Goal: Task Accomplishment & Management: Use online tool/utility

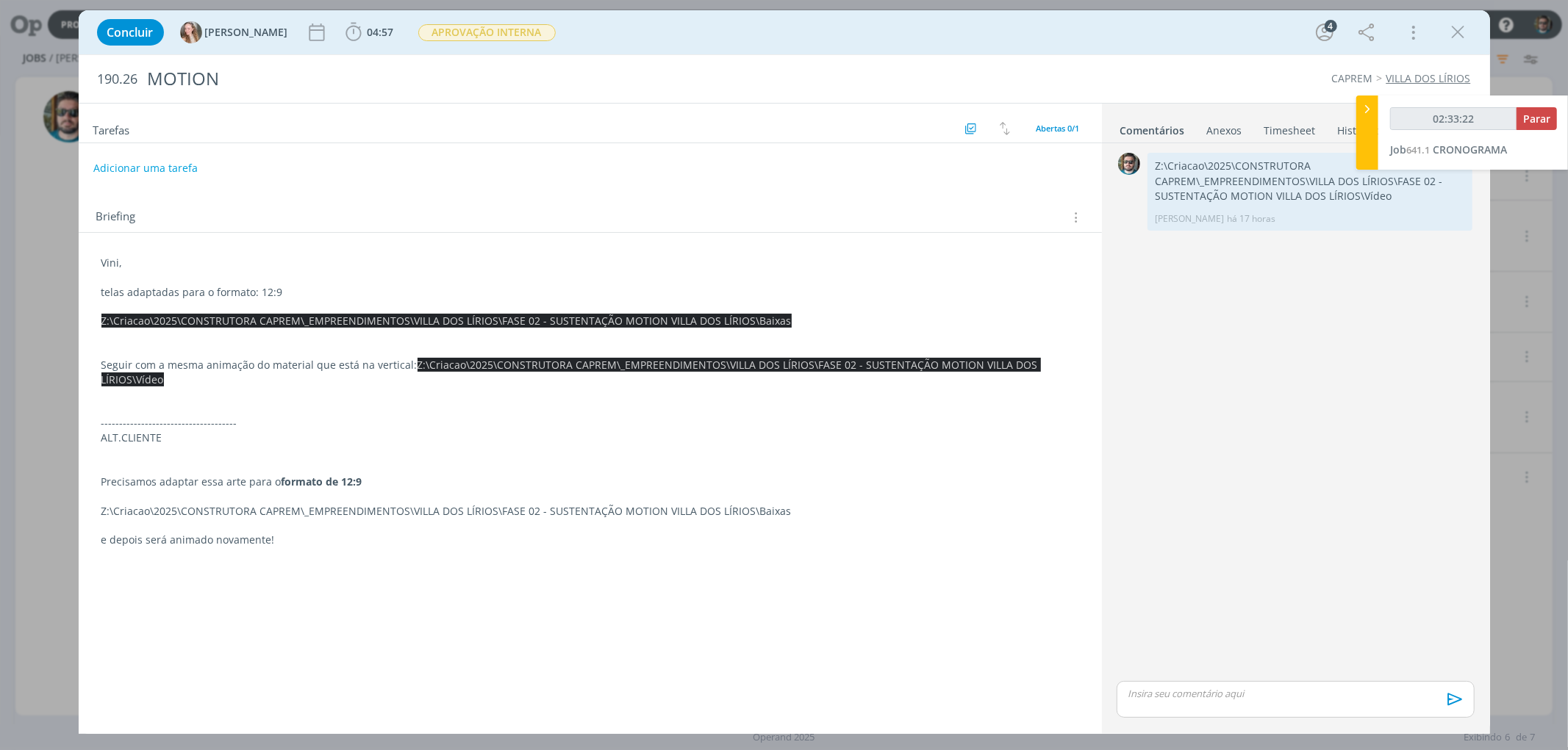
type input "02:33:23"
click at [1525, 118] on span "Parar" at bounding box center [1536, 119] width 27 height 14
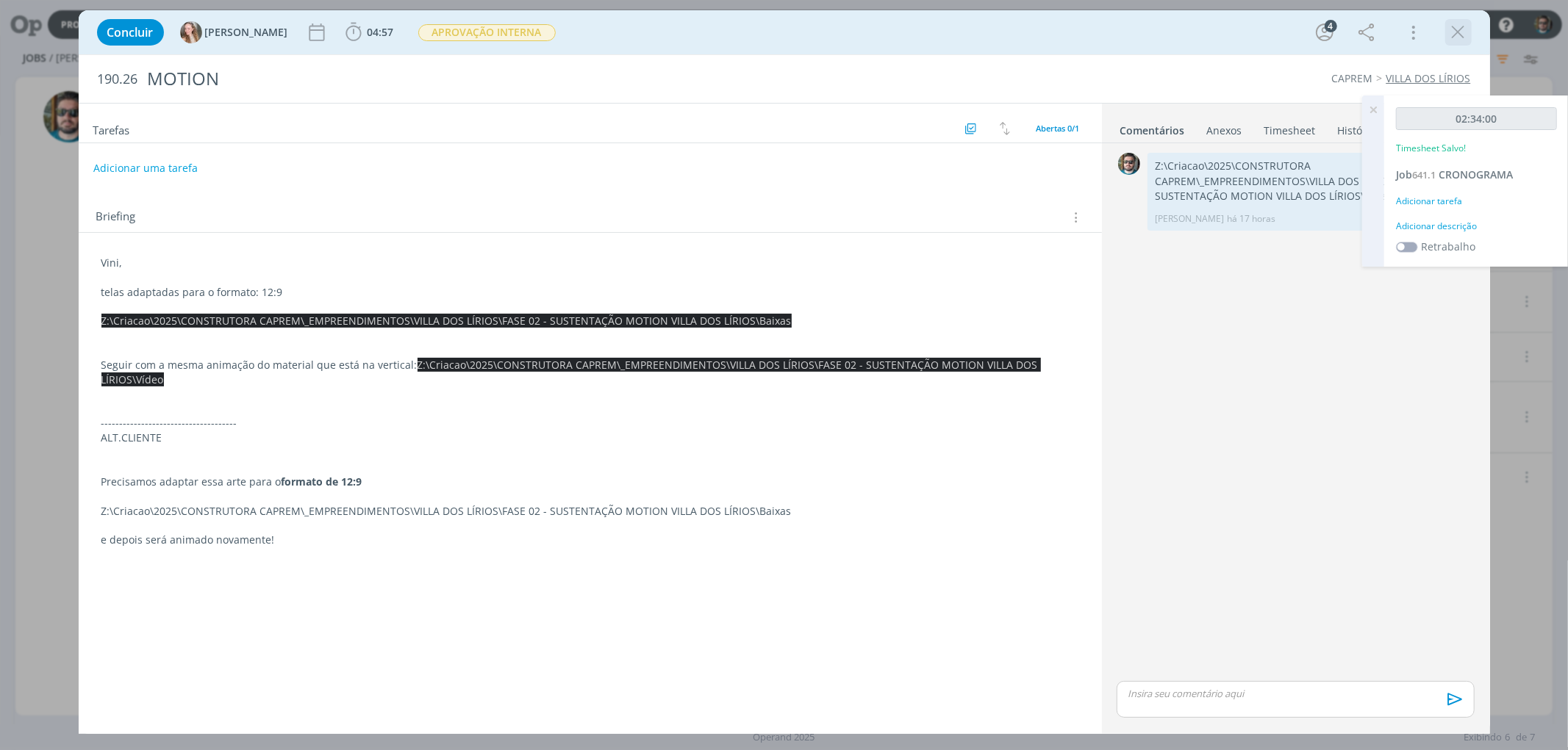
click at [1457, 34] on icon "dialog" at bounding box center [1458, 32] width 22 height 22
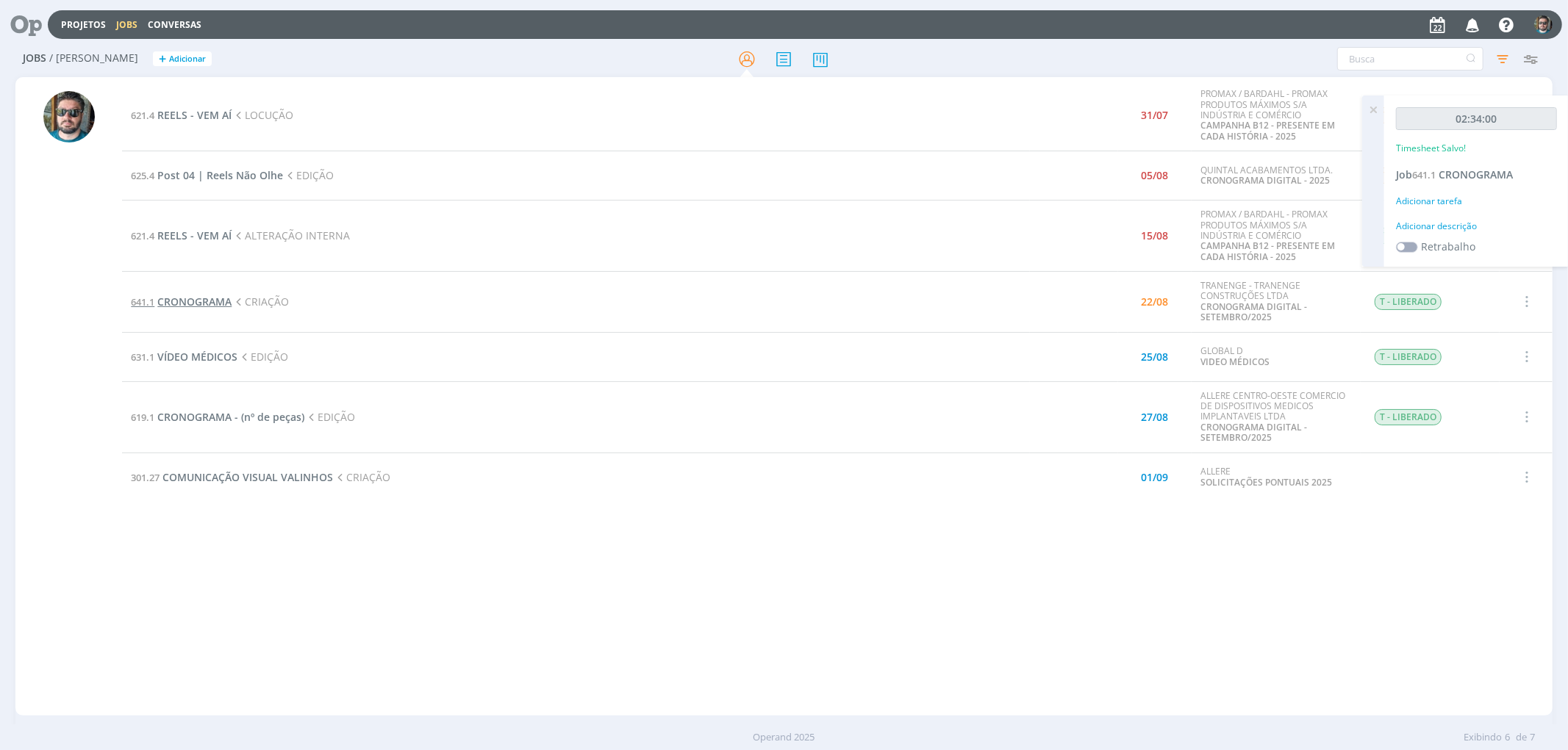
click at [194, 304] on span "CRONOGRAMA" at bounding box center [195, 302] width 74 height 14
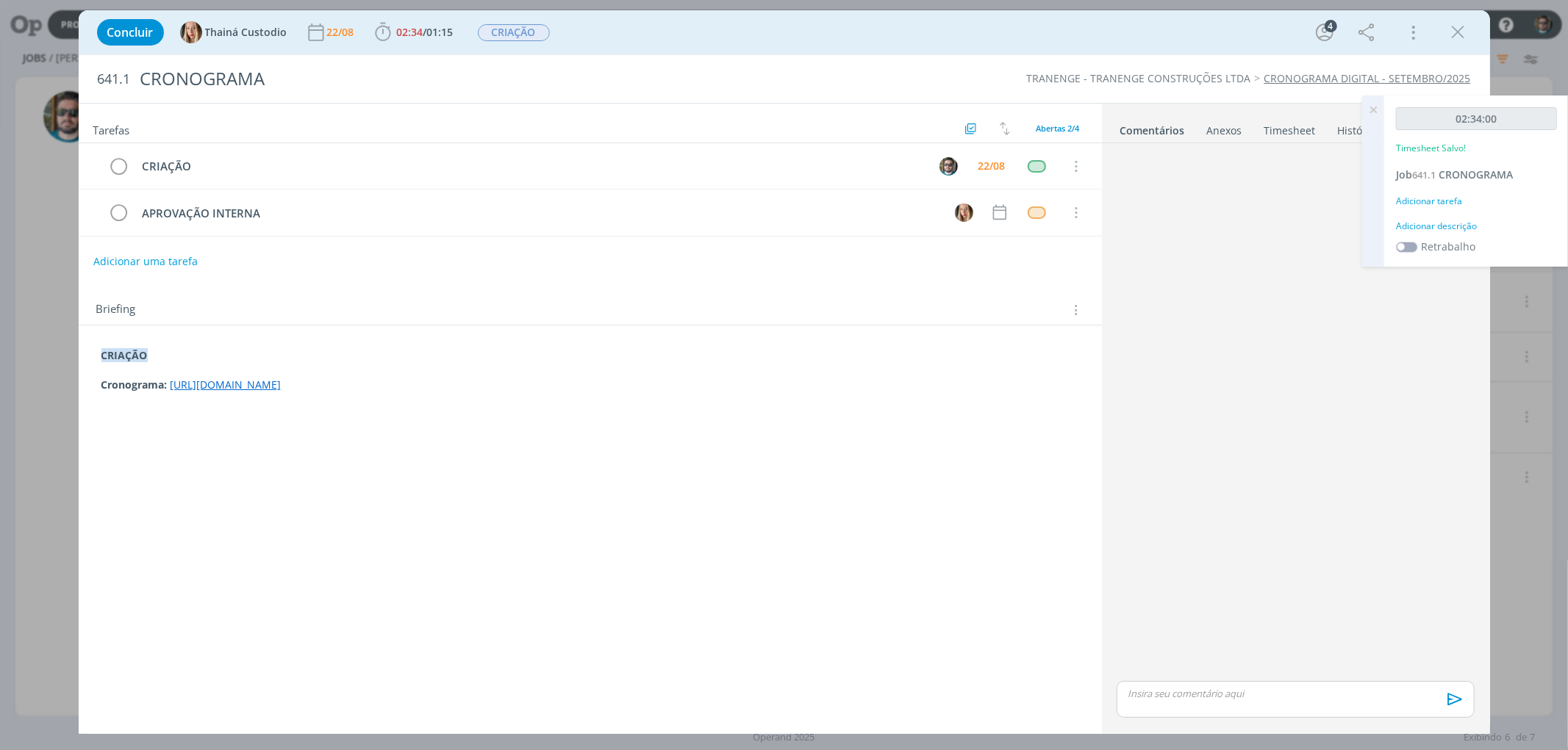
click at [281, 387] on link "[URL][DOMAIN_NAME]" at bounding box center [226, 385] width 111 height 14
click at [399, 362] on link "[URL][DOMAIN_NAME]" at bounding box center [411, 356] width 111 height 19
click at [261, 549] on div "Tarefas Usar Job de template Ordenar por: Prazo crescente Prazo decrescente Ord…" at bounding box center [590, 412] width 1023 height 618
click at [1192, 695] on p "dialog" at bounding box center [1295, 693] width 334 height 13
click at [1450, 704] on icon "dialog" at bounding box center [1453, 704] width 22 height 22
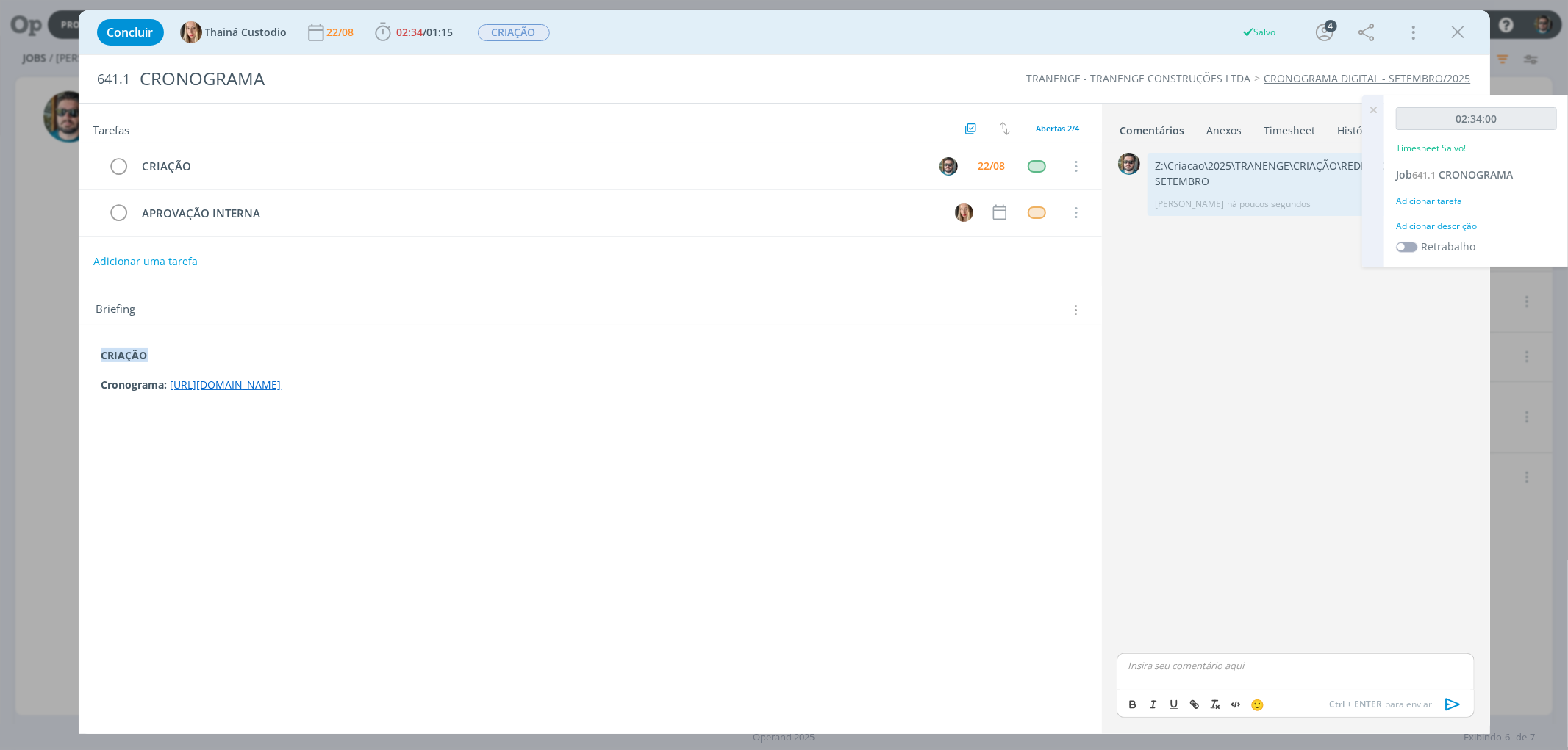
click at [1375, 113] on icon at bounding box center [1373, 110] width 27 height 28
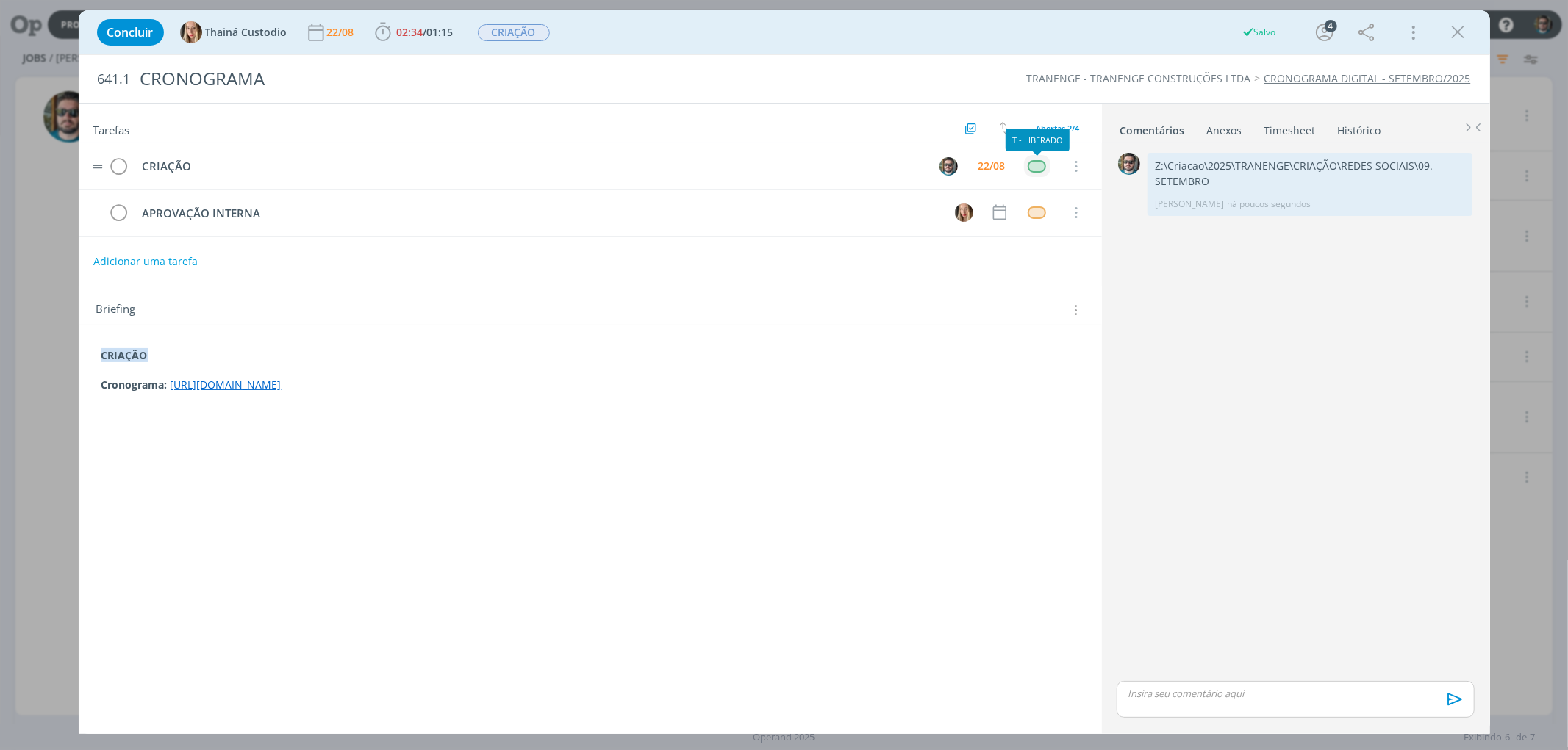
click at [1036, 165] on div "dialog" at bounding box center [1036, 166] width 19 height 12
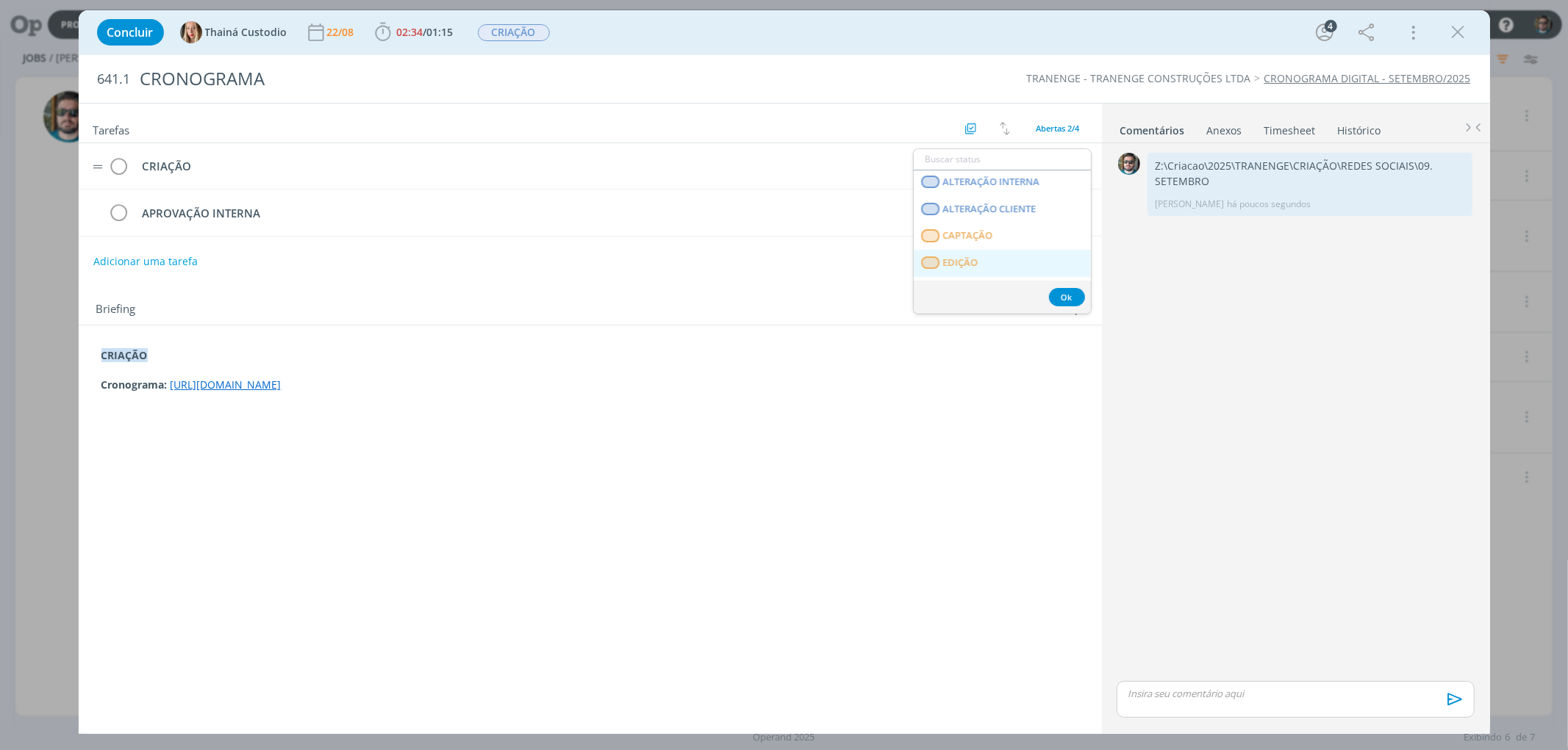
scroll to position [245, 0]
click at [971, 213] on span "APROVAÇÃO INTERNA" at bounding box center [993, 208] width 101 height 11
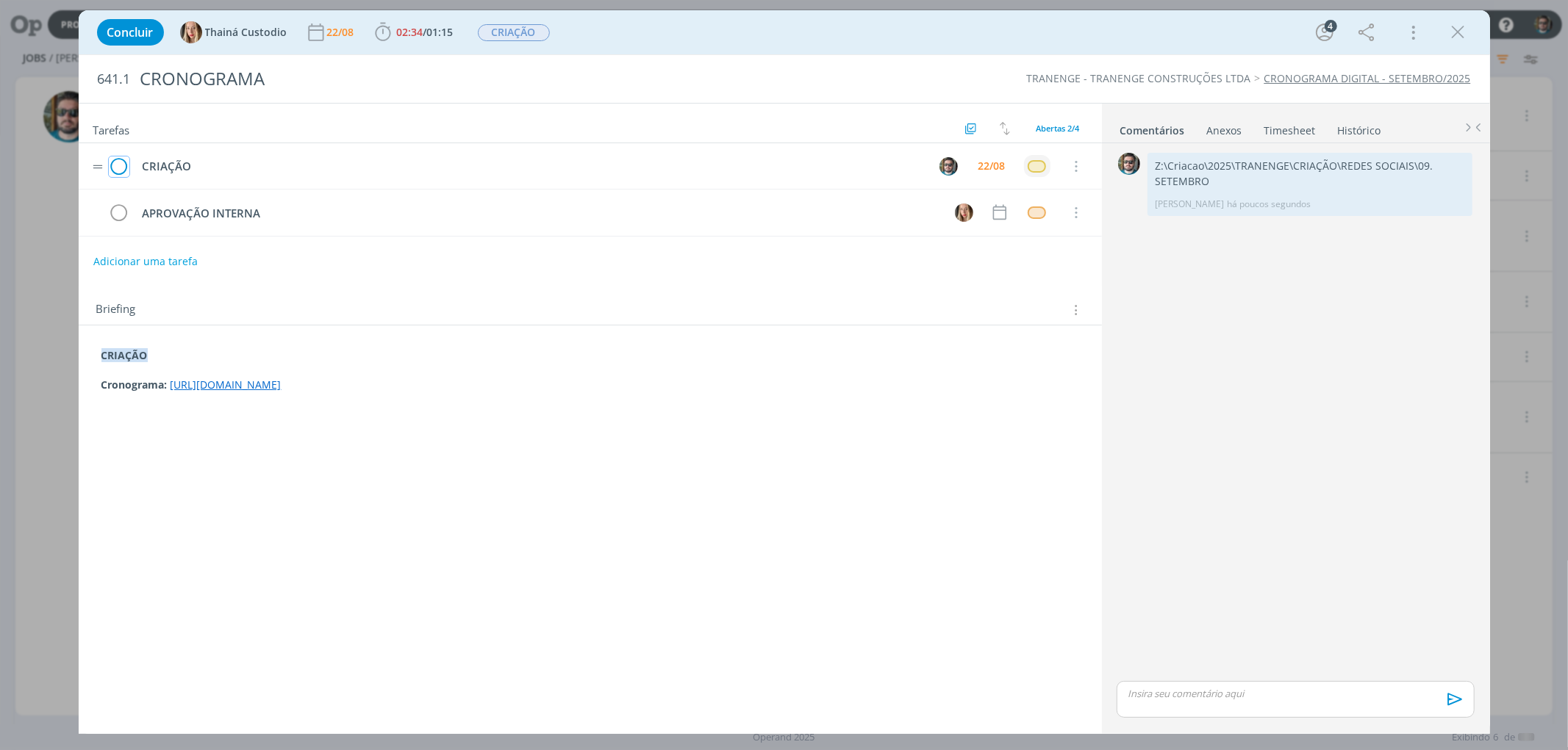
click at [119, 162] on icon "dialog" at bounding box center [119, 166] width 20 height 22
click at [511, 35] on span "CRIAÇÃO" at bounding box center [513, 32] width 72 height 17
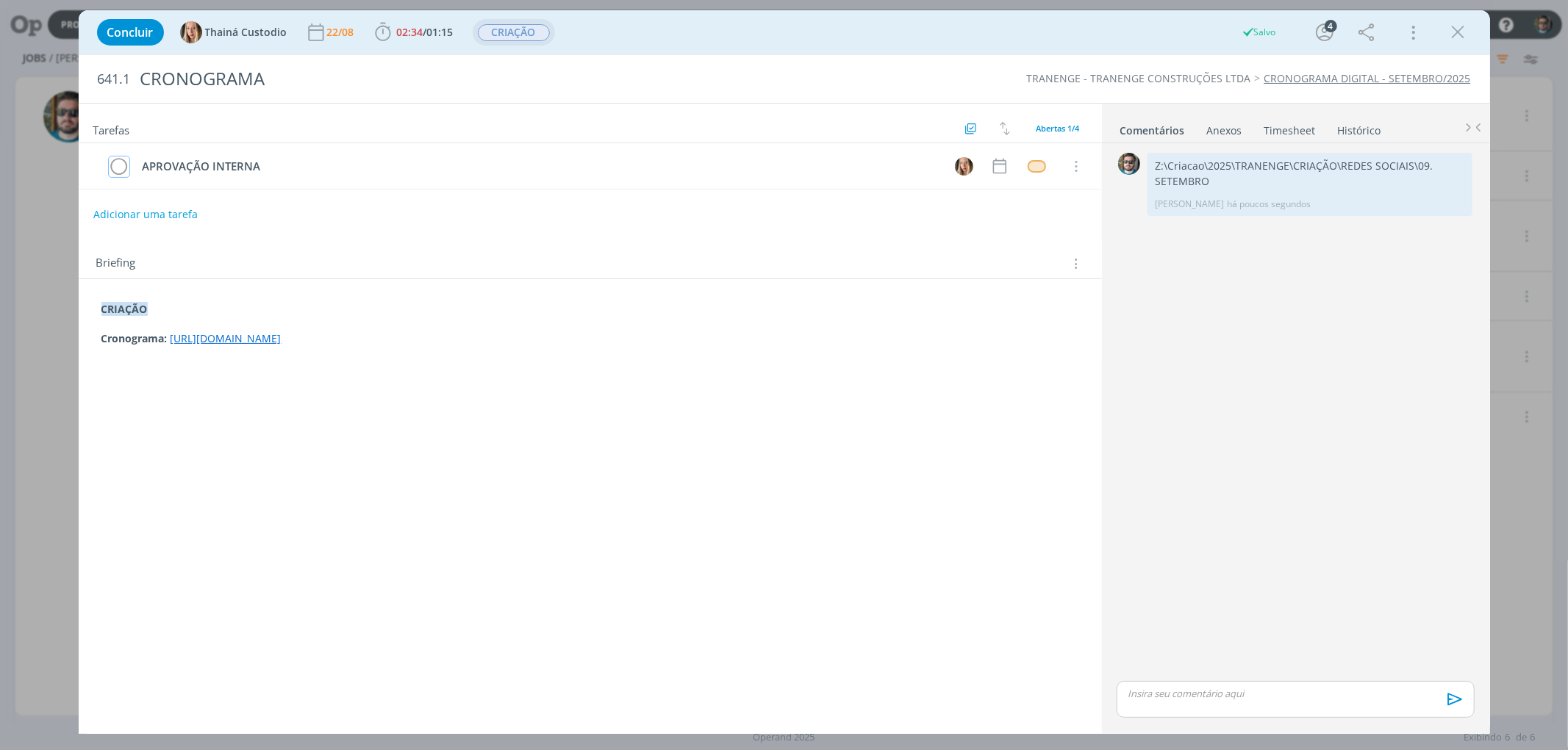
click at [526, 37] on span "CRIAÇÃO" at bounding box center [513, 32] width 72 height 17
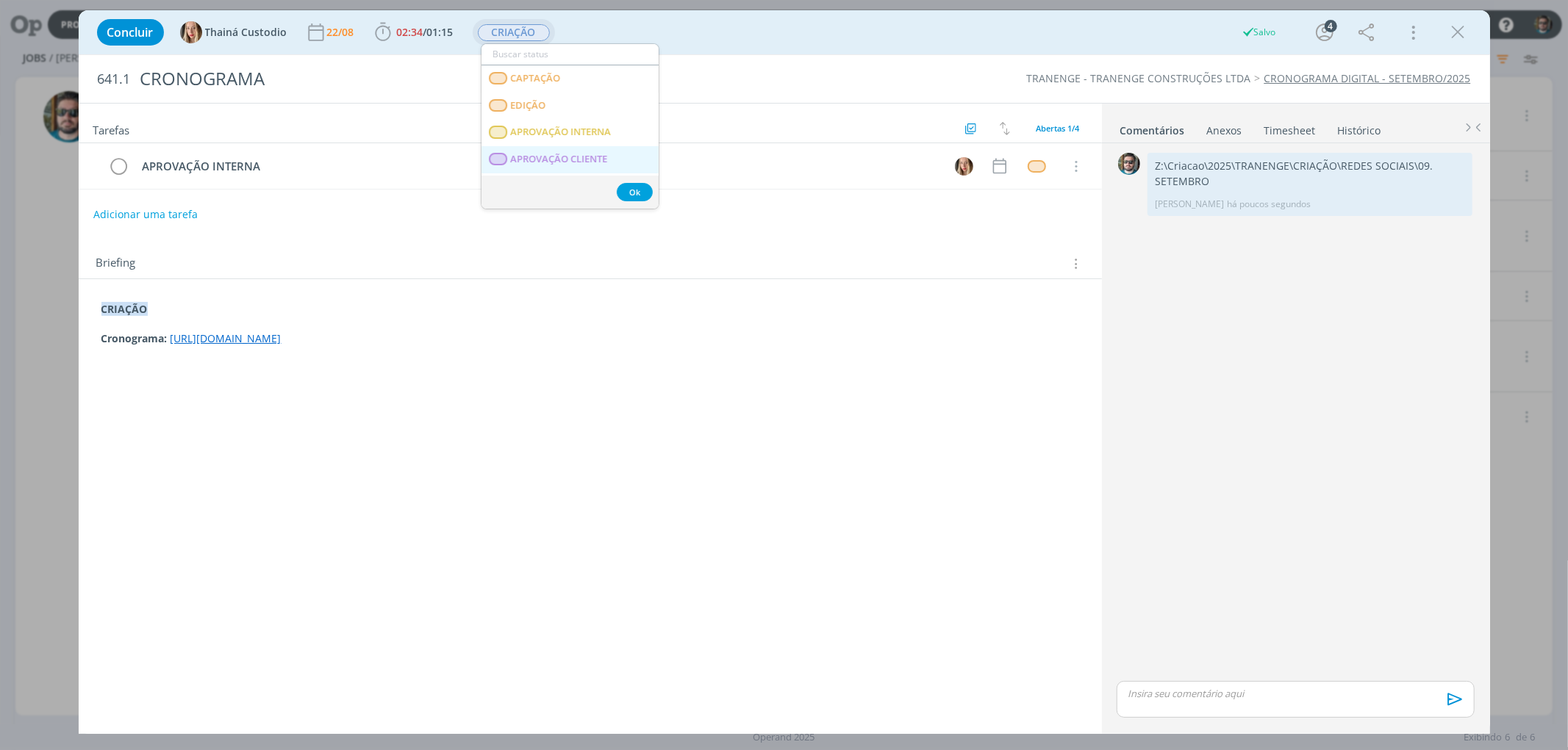
scroll to position [163, 0]
click at [545, 128] on span "APROVAÇÃO INTERNA" at bounding box center [561, 130] width 101 height 11
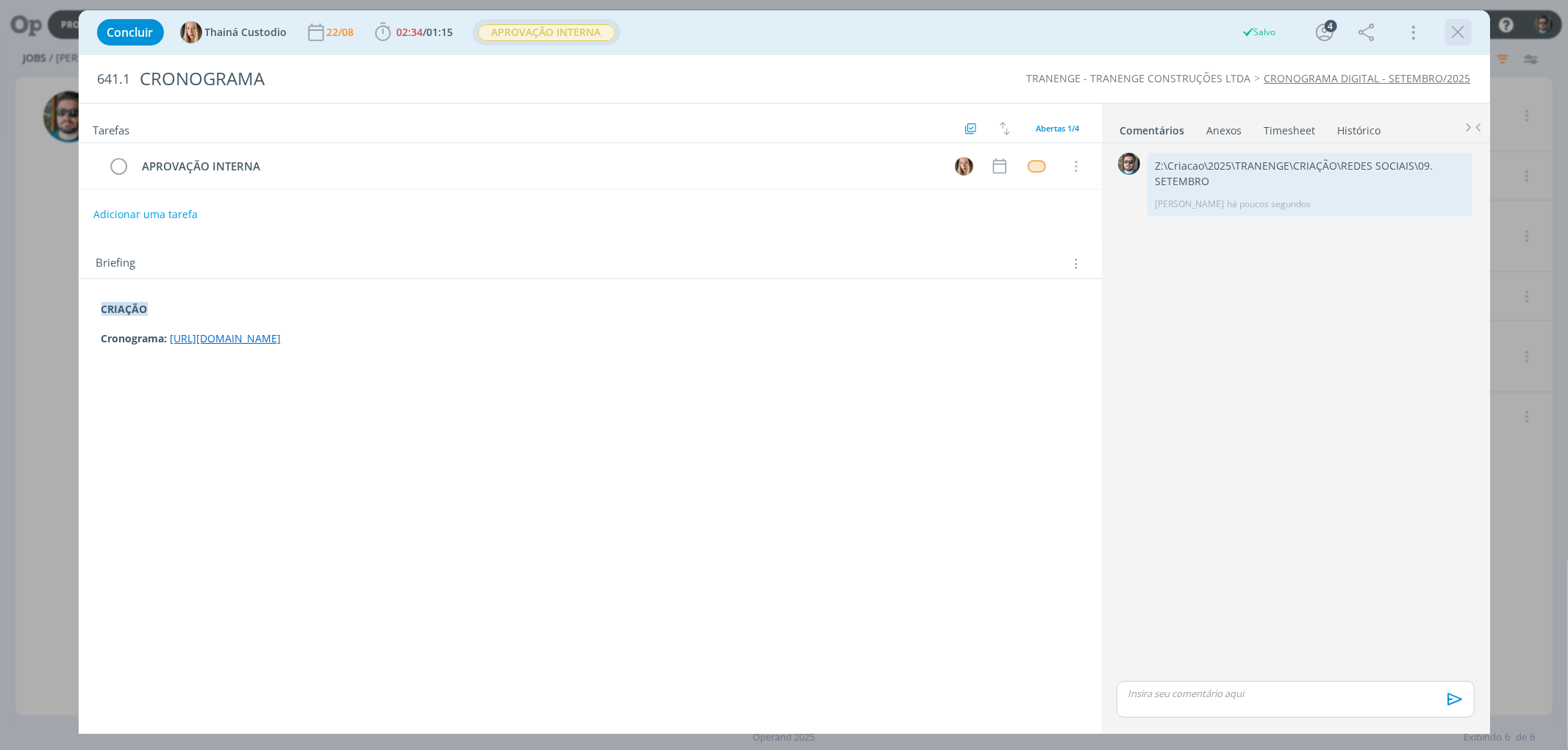
click at [1452, 33] on icon "dialog" at bounding box center [1458, 32] width 22 height 22
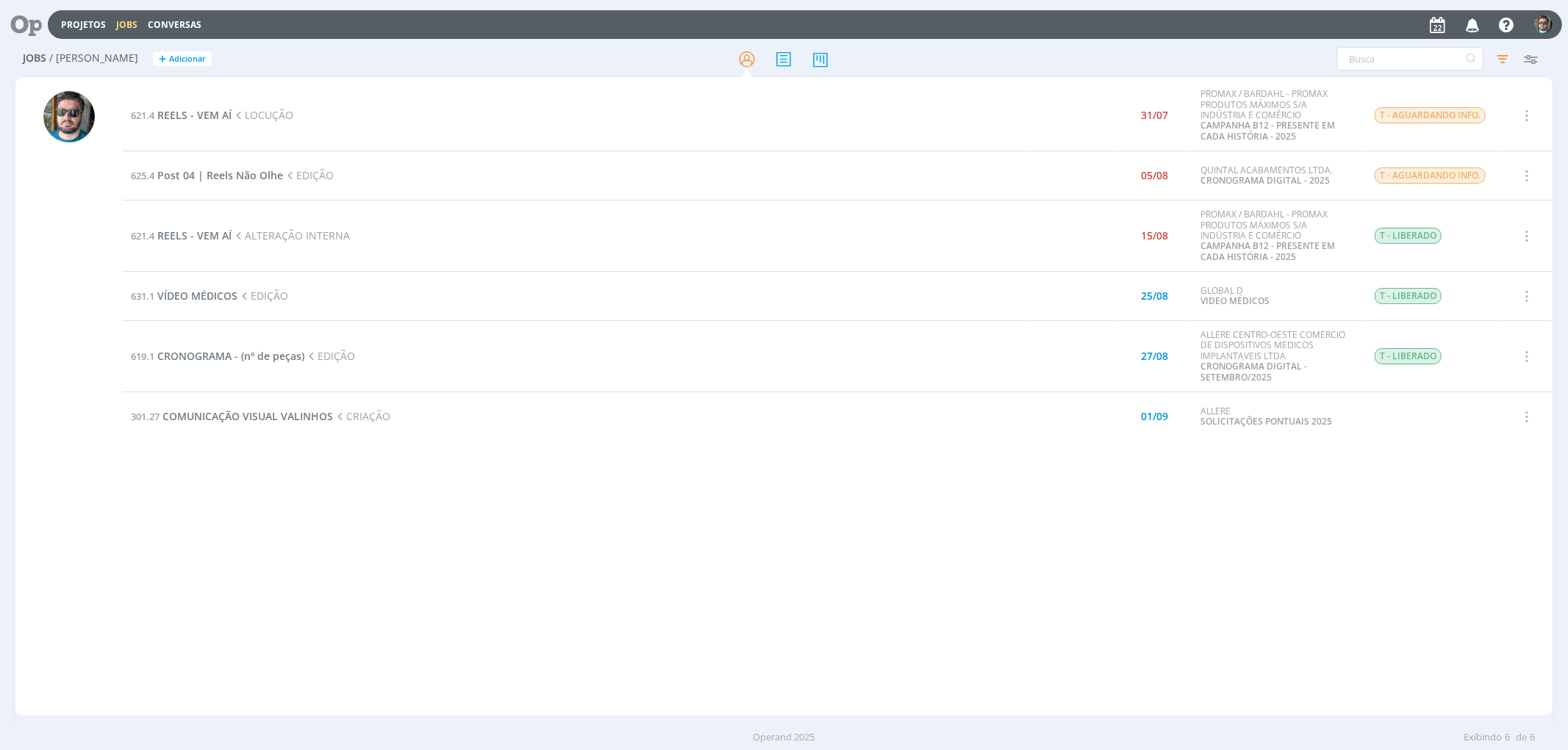
click at [733, 699] on div "621.4 REELS - VEM AÍ LOCUÇÃO 31/07 PROMAX / BARDAHL - PROMAX PRODUTOS MÁXIMOS S…" at bounding box center [837, 396] width 1430 height 632
click at [194, 236] on span "REELS - VEM AÍ" at bounding box center [195, 235] width 74 height 14
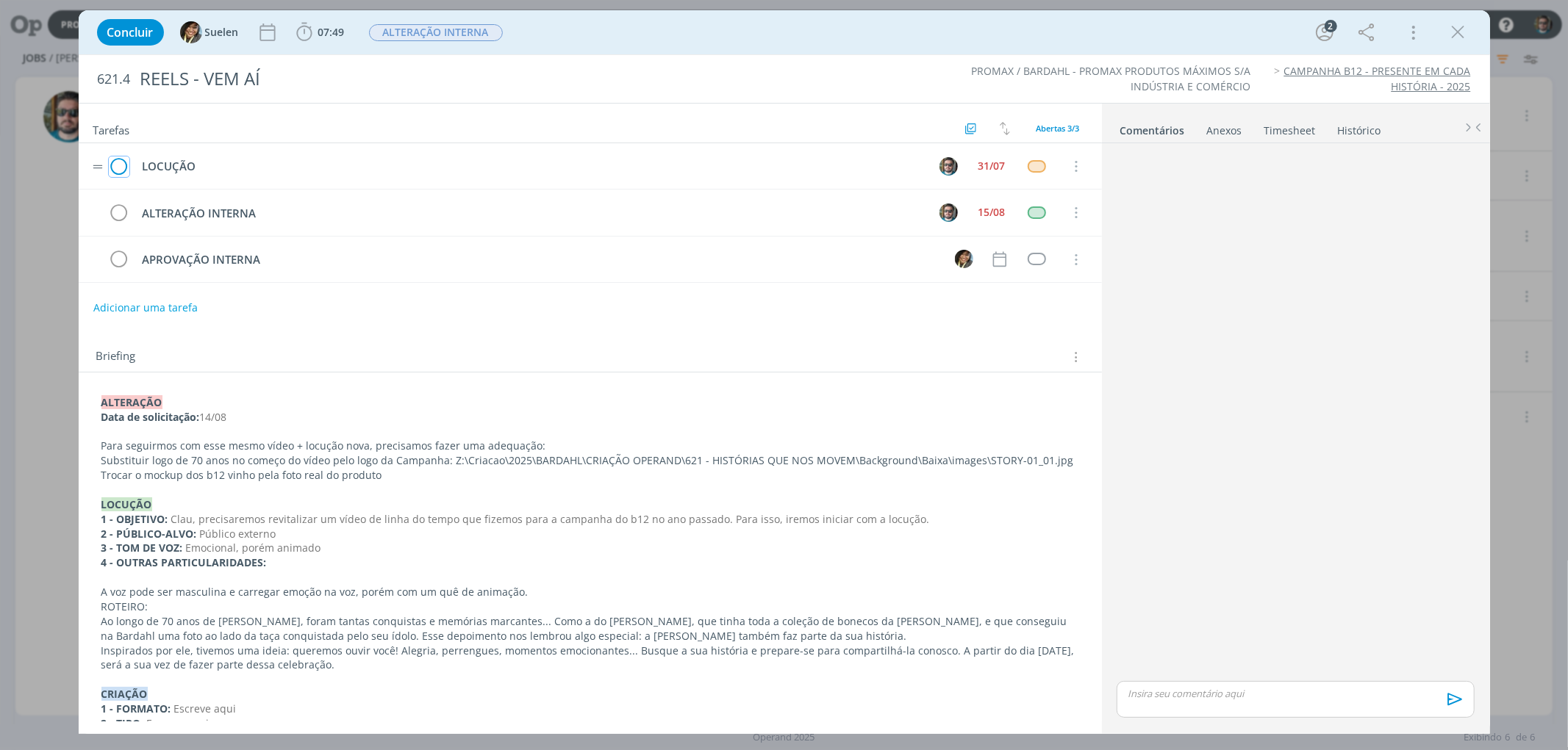
click at [120, 167] on icon "dialog" at bounding box center [119, 166] width 20 height 22
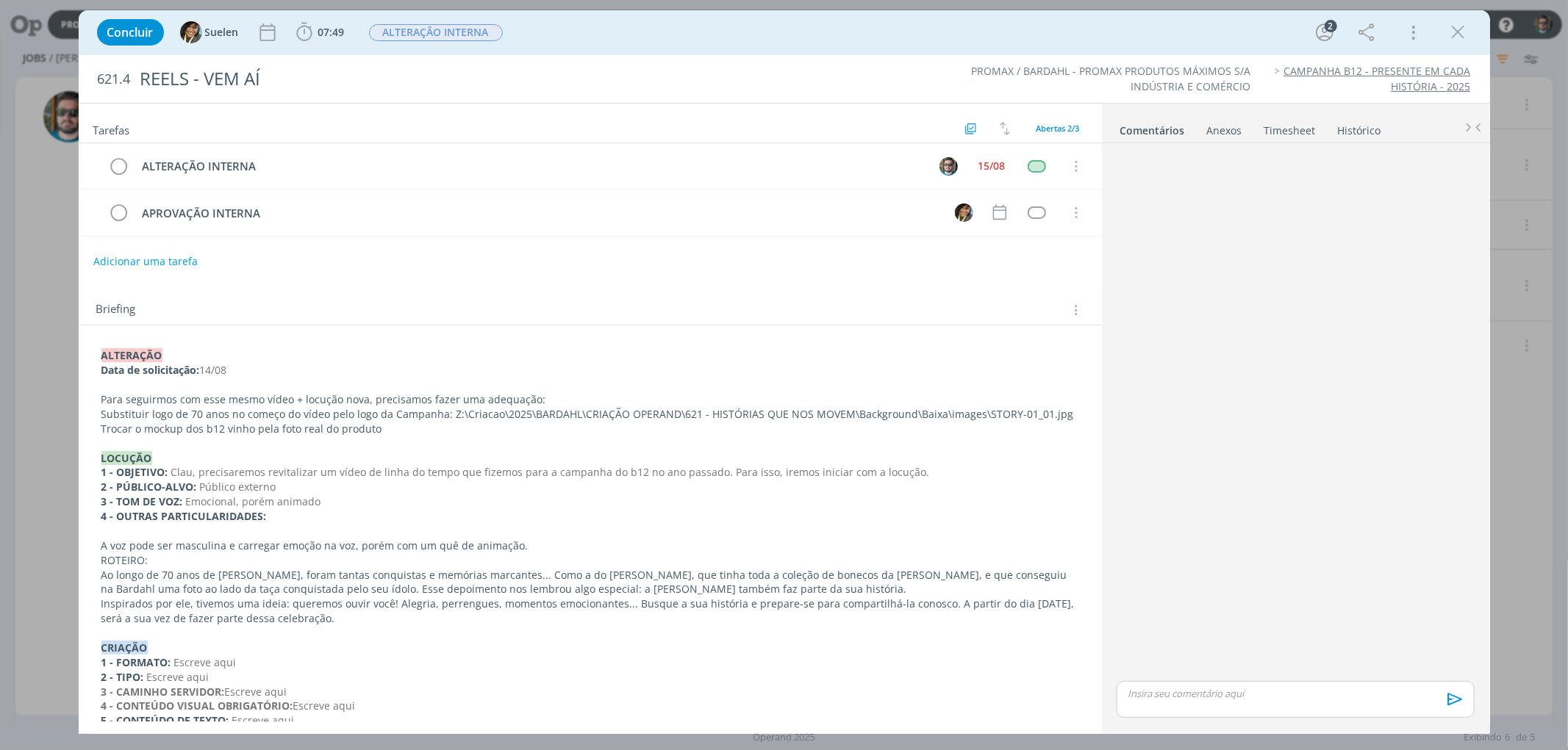
click at [519, 413] on p "Substituir logo de 70 anos no começo do vídeo pelo logo da Campanha: Z:\Criacao…" at bounding box center [590, 414] width 978 height 15
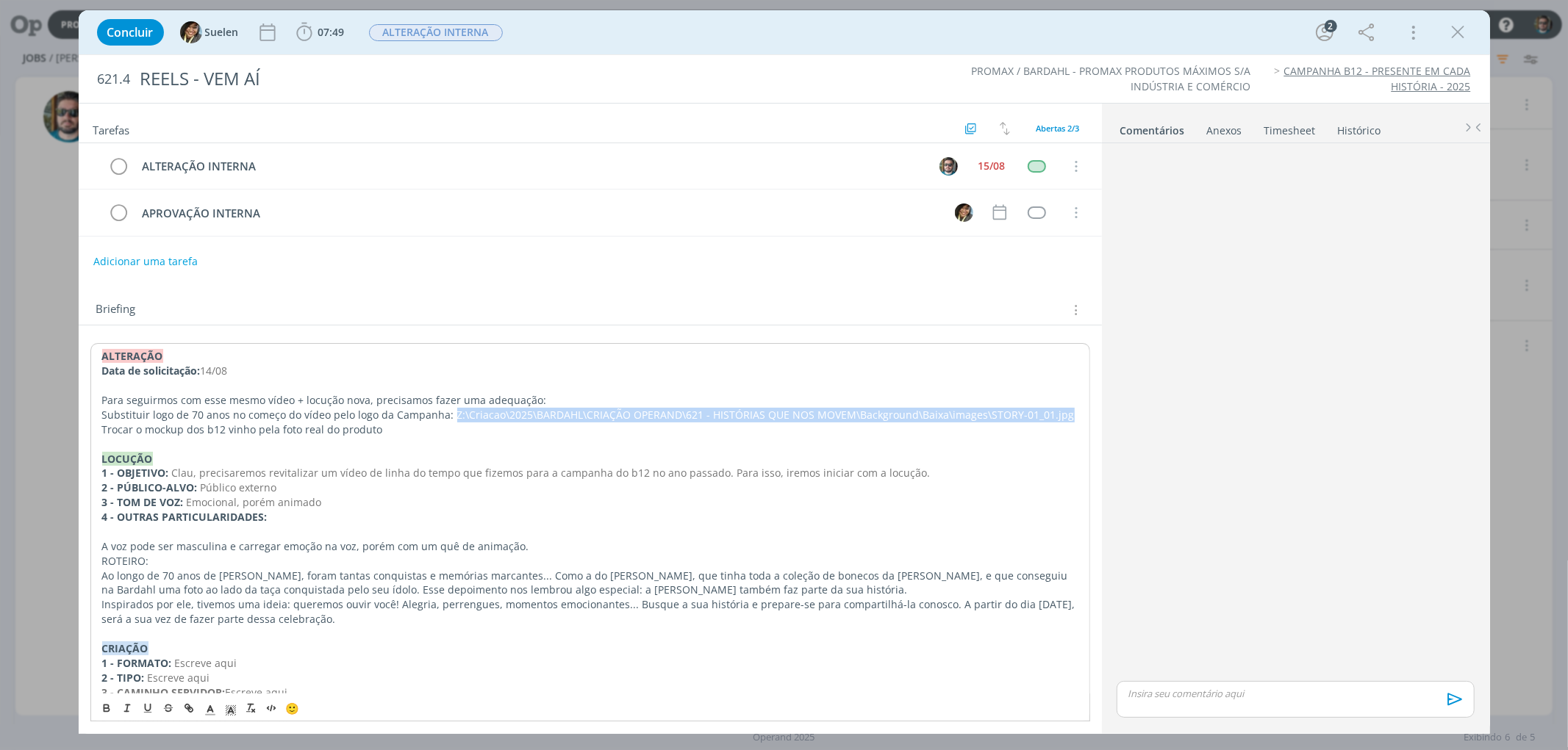
drag, startPoint x: 447, startPoint y: 414, endPoint x: 1070, endPoint y: 419, distance: 623.0
click at [1070, 419] on p "Substituir logo de 70 anos no começo do vídeo pelo logo da Campanha: Z:\Criacao…" at bounding box center [589, 415] width 976 height 15
click at [319, 38] on span "07:49" at bounding box center [319, 32] width 54 height 22
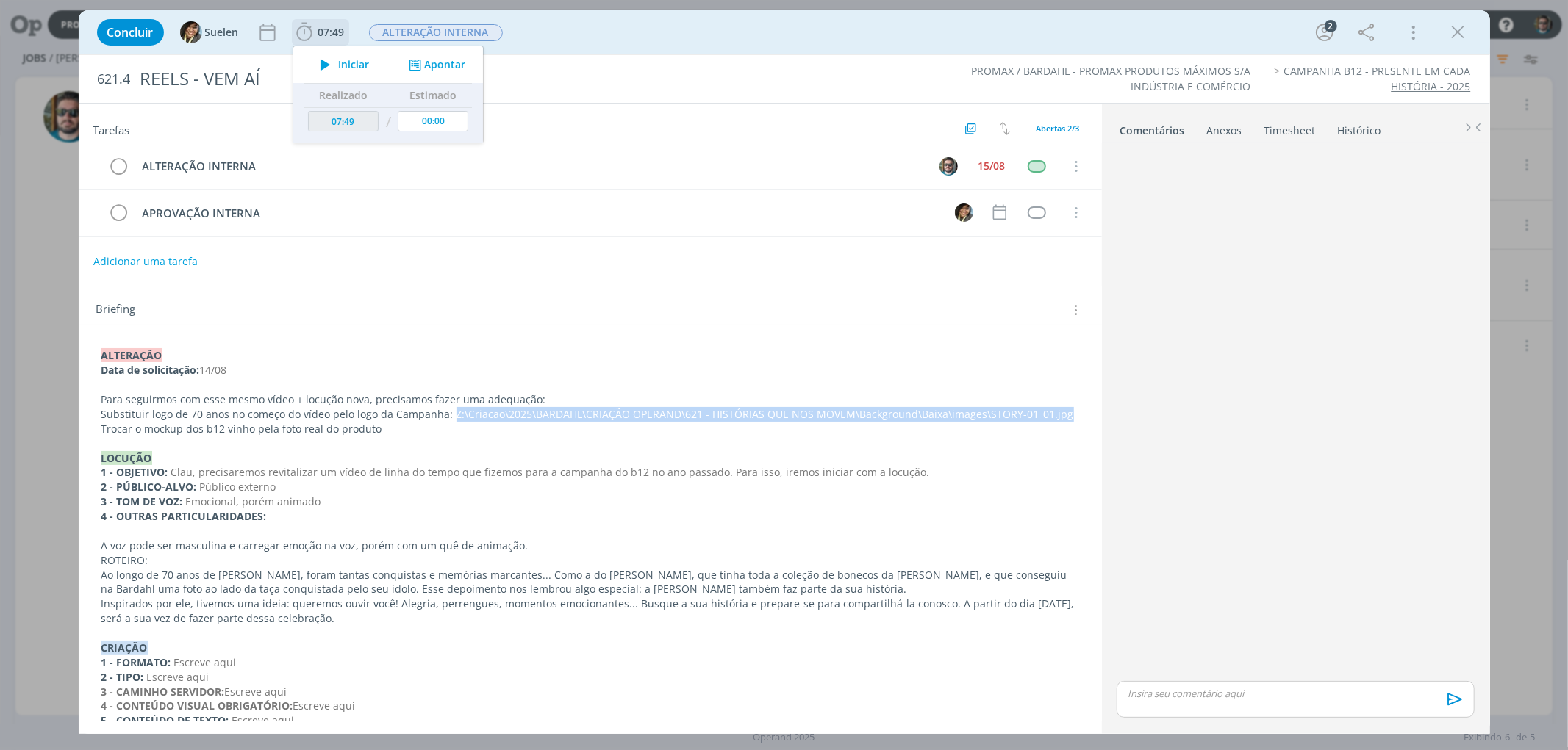
click at [348, 59] on span "Iniciar" at bounding box center [353, 65] width 31 height 11
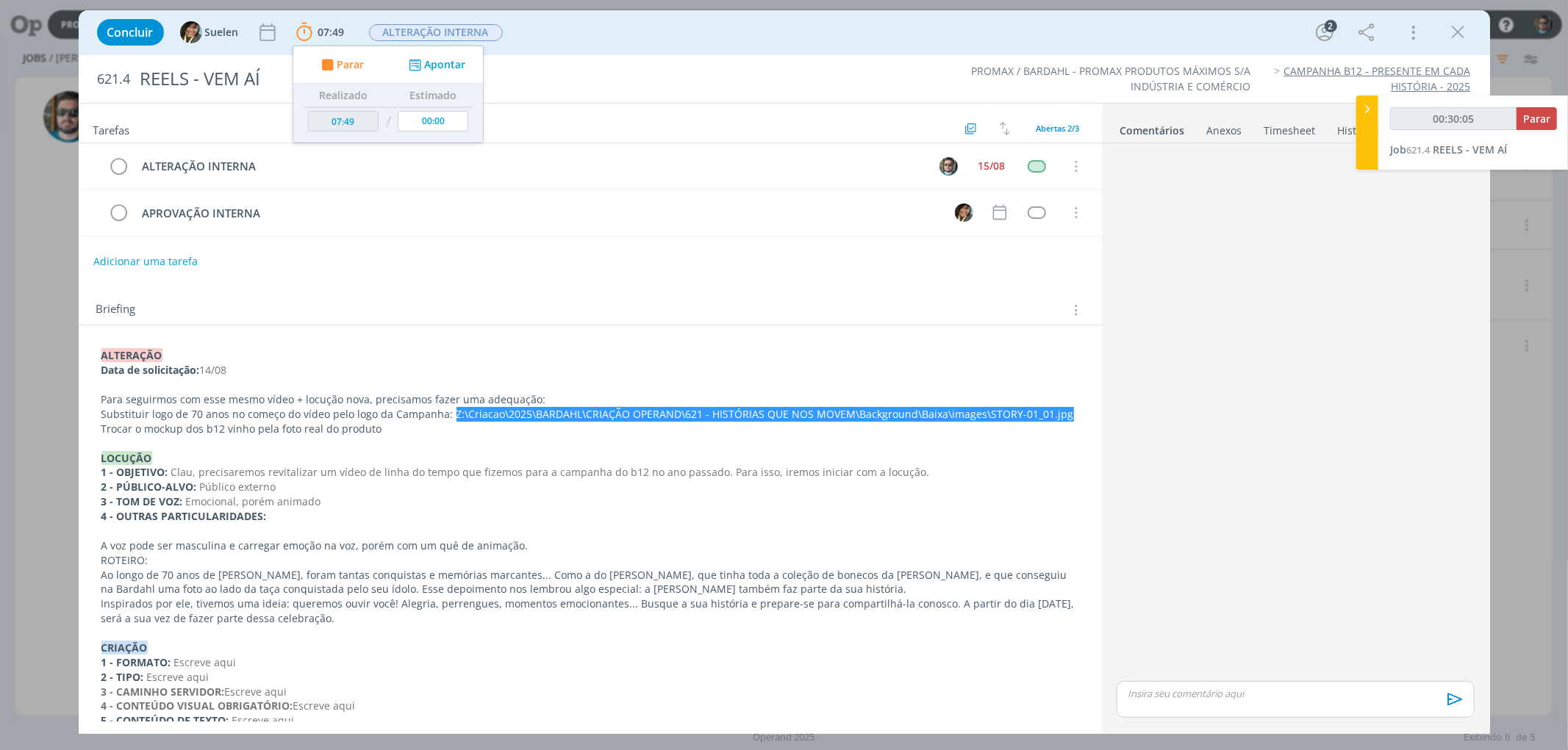
type input "00:30:06"
